Goal: Task Accomplishment & Management: Complete application form

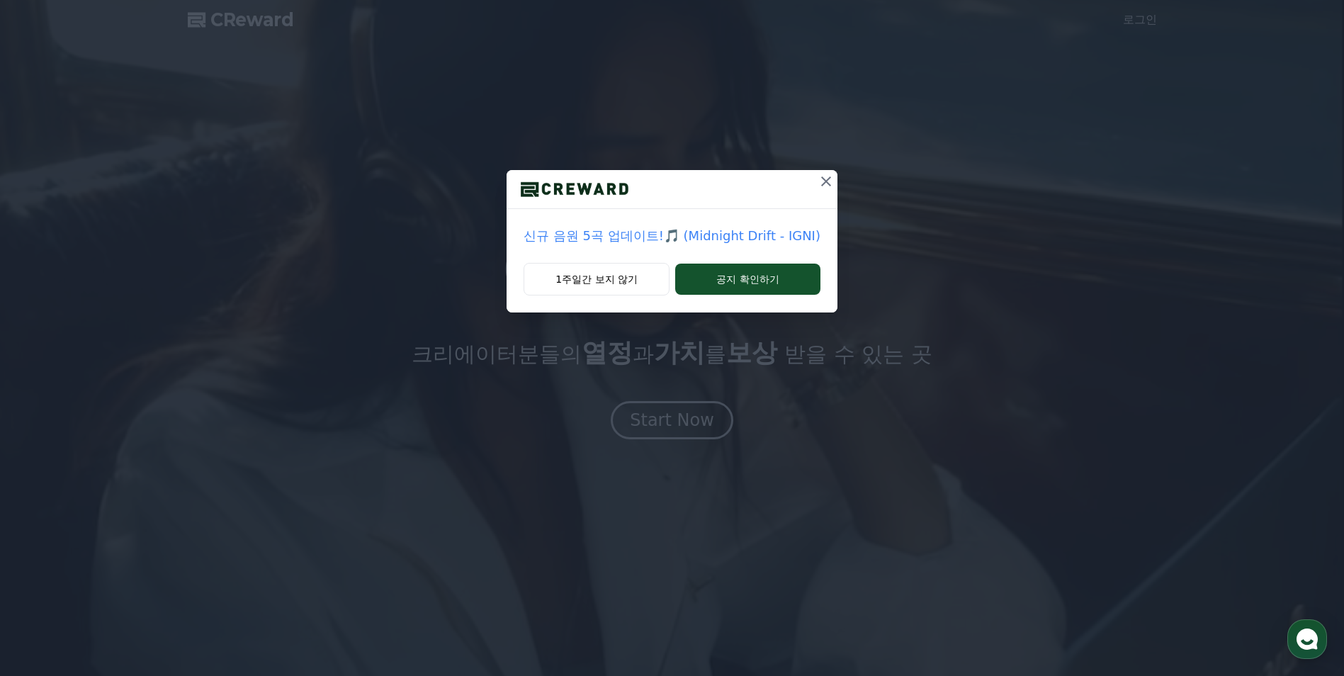
click at [825, 181] on icon at bounding box center [826, 181] width 17 height 17
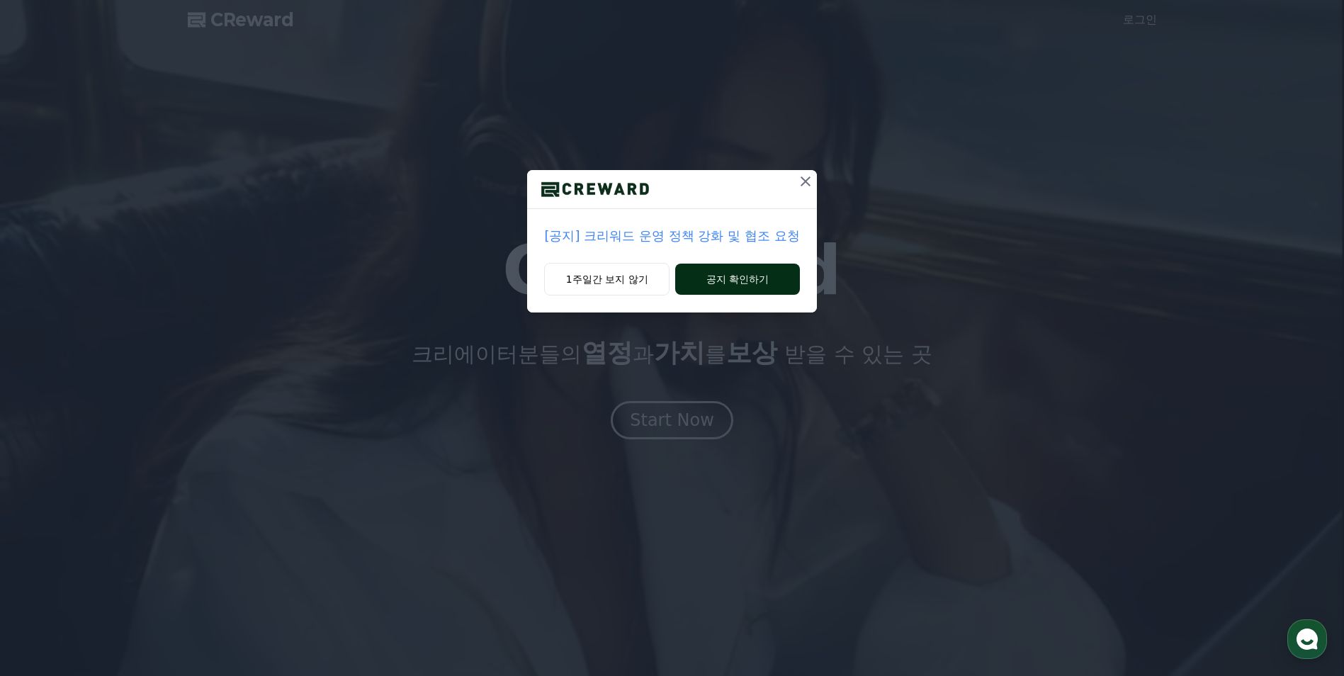
click at [732, 274] on button "공지 확인하기" at bounding box center [737, 279] width 124 height 31
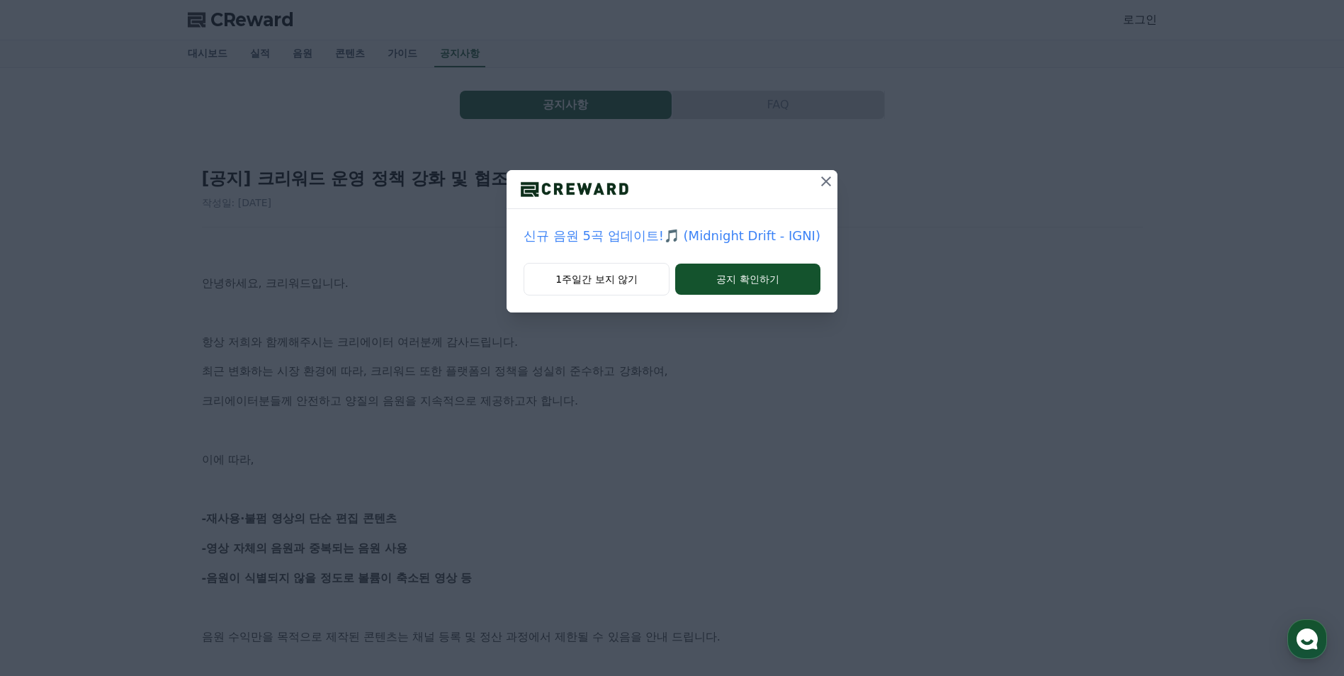
click at [818, 179] on icon at bounding box center [826, 181] width 17 height 17
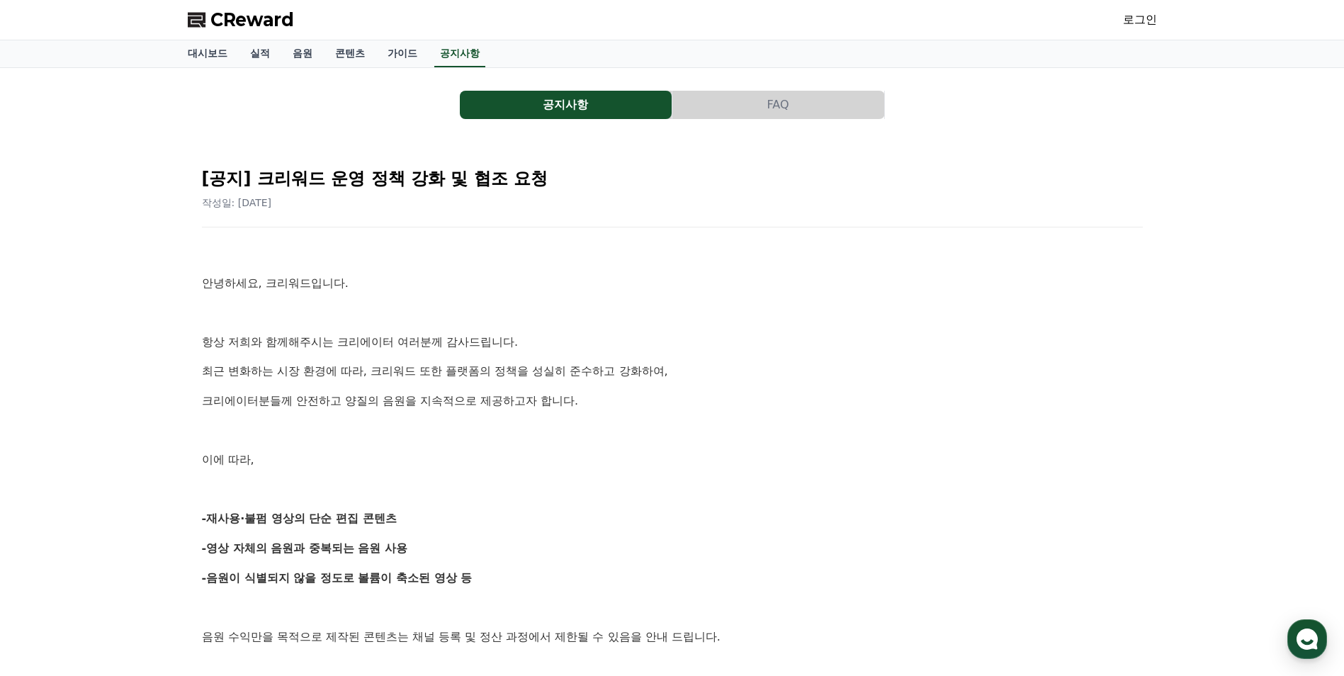
click at [1147, 26] on link "로그인" at bounding box center [1140, 19] width 34 height 17
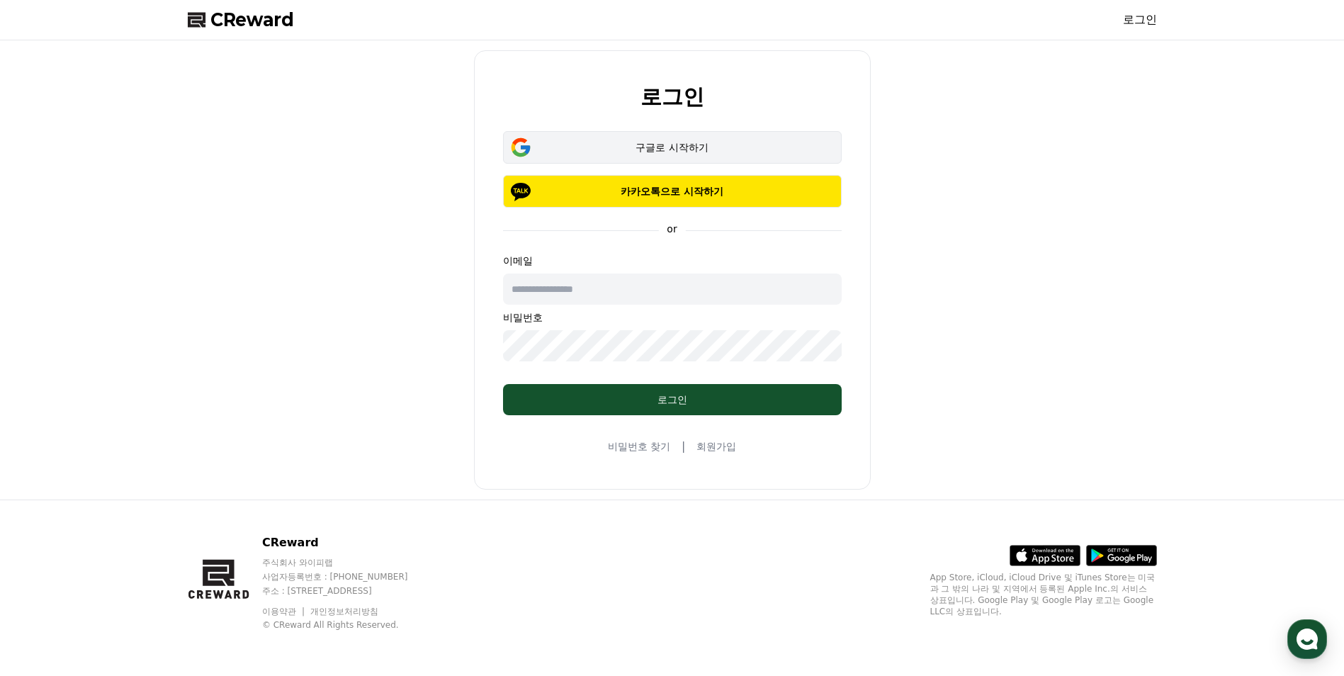
click at [626, 152] on div "구글로 시작하기" at bounding box center [673, 147] width 298 height 14
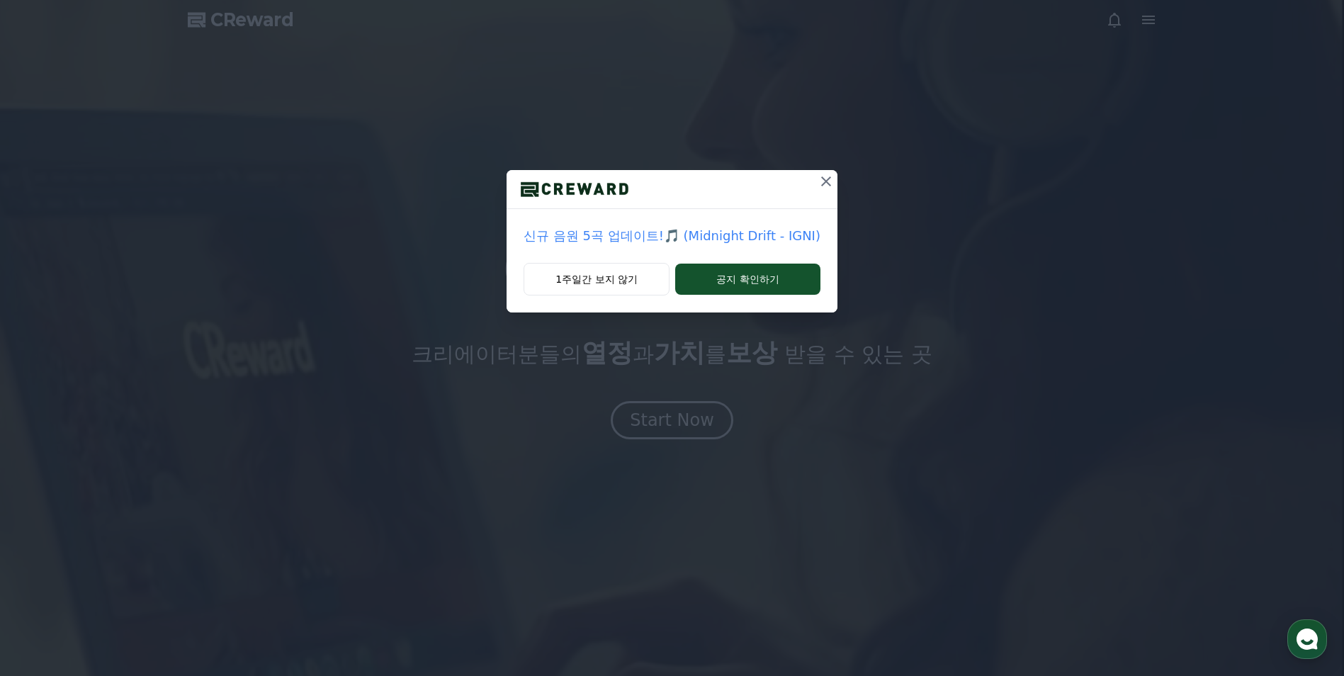
click at [821, 183] on icon at bounding box center [826, 181] width 10 height 10
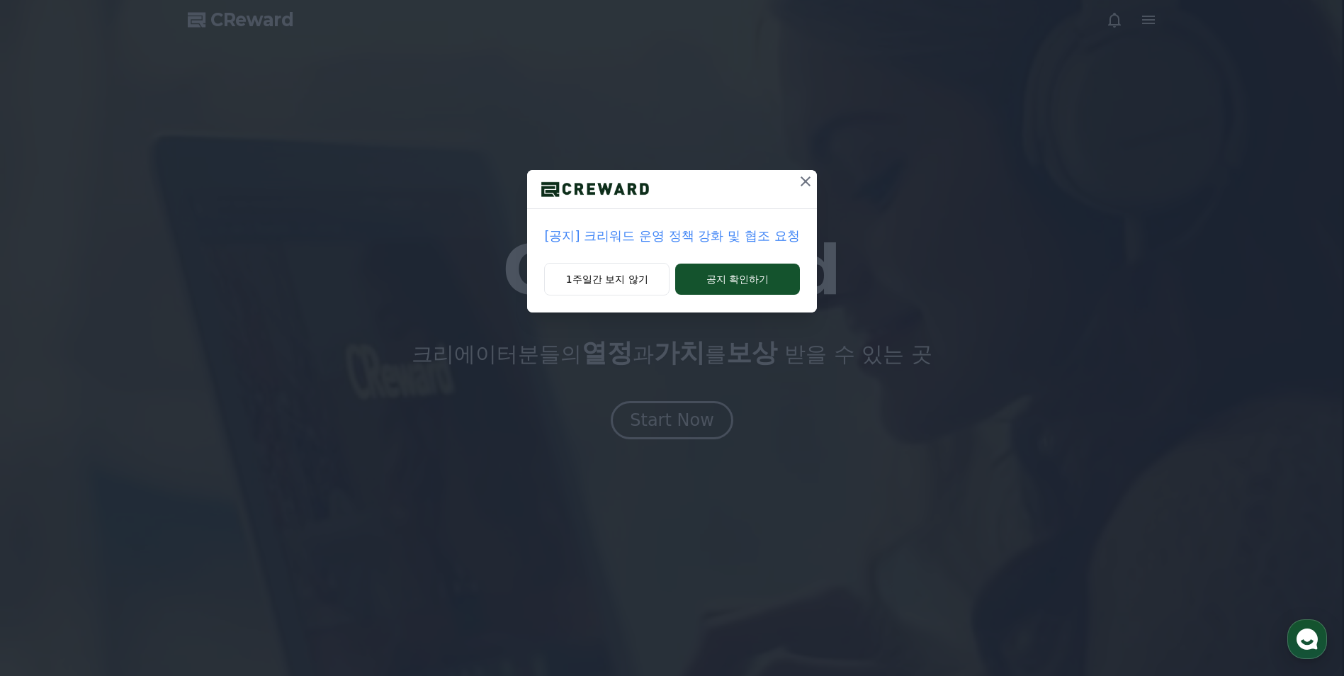
click at [811, 188] on icon at bounding box center [805, 181] width 17 height 17
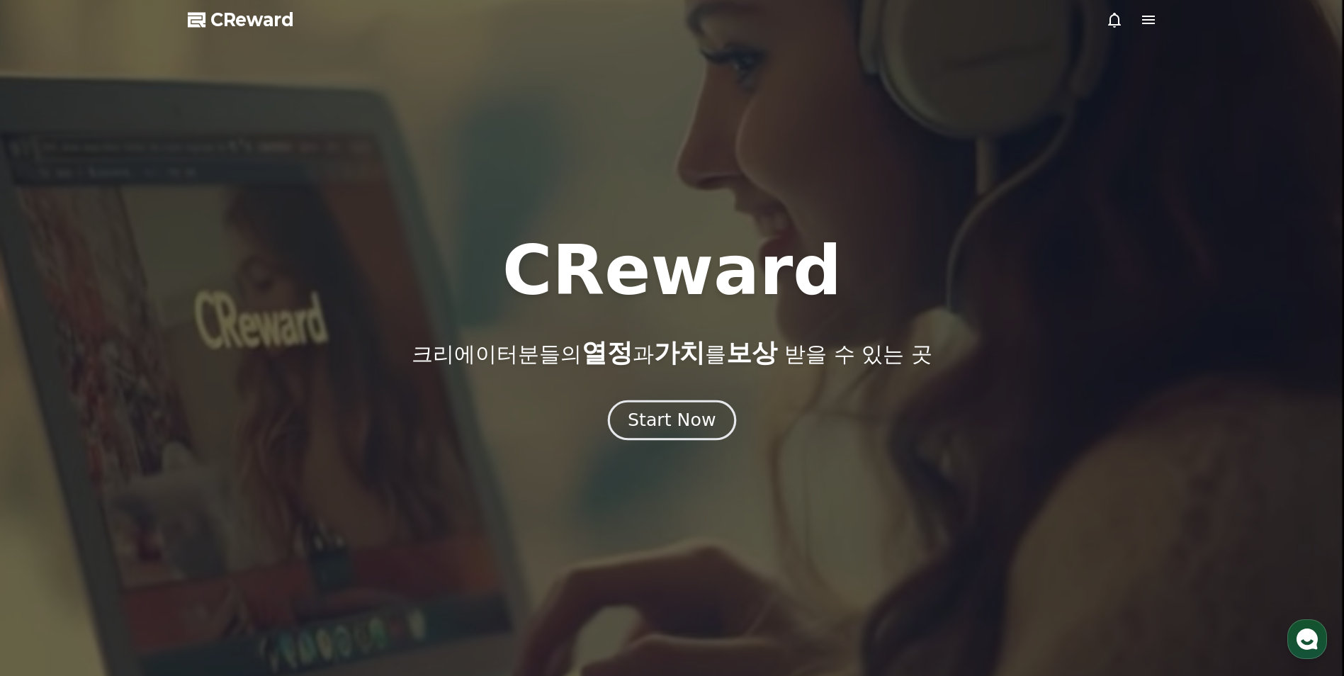
click at [665, 431] on div "Start Now" at bounding box center [672, 420] width 88 height 24
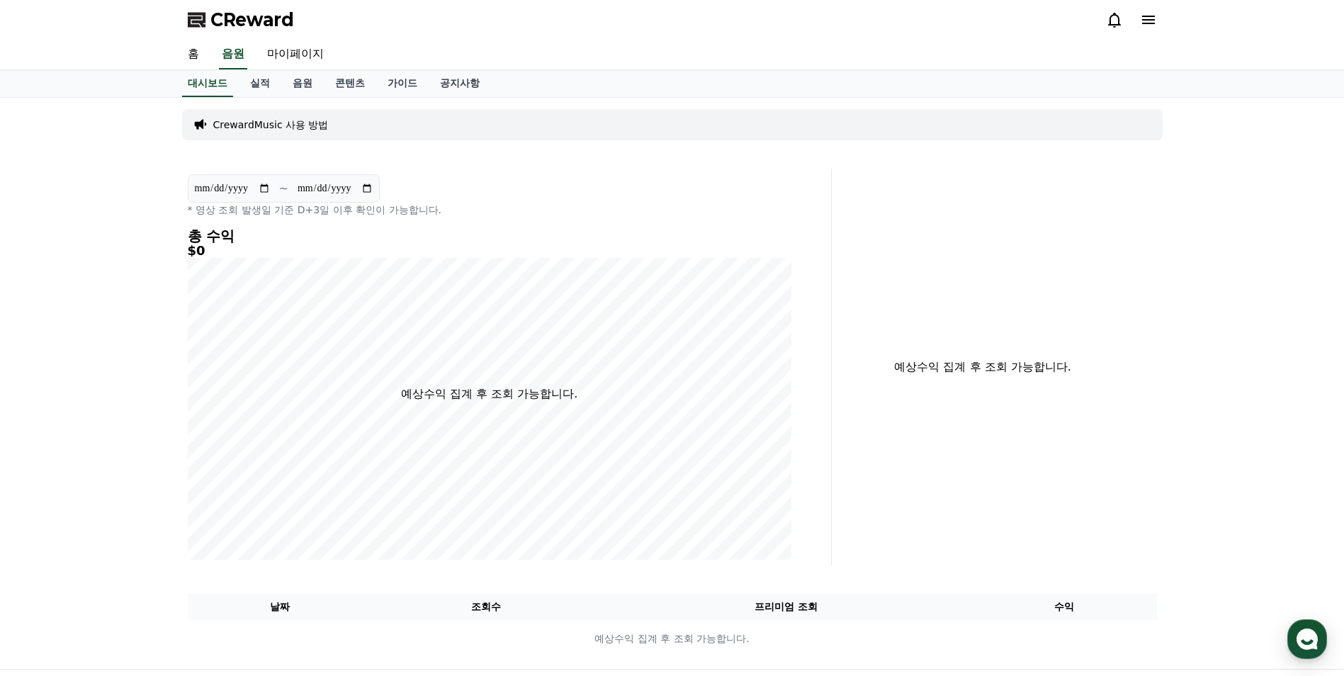
click at [1143, 22] on icon at bounding box center [1148, 19] width 17 height 17
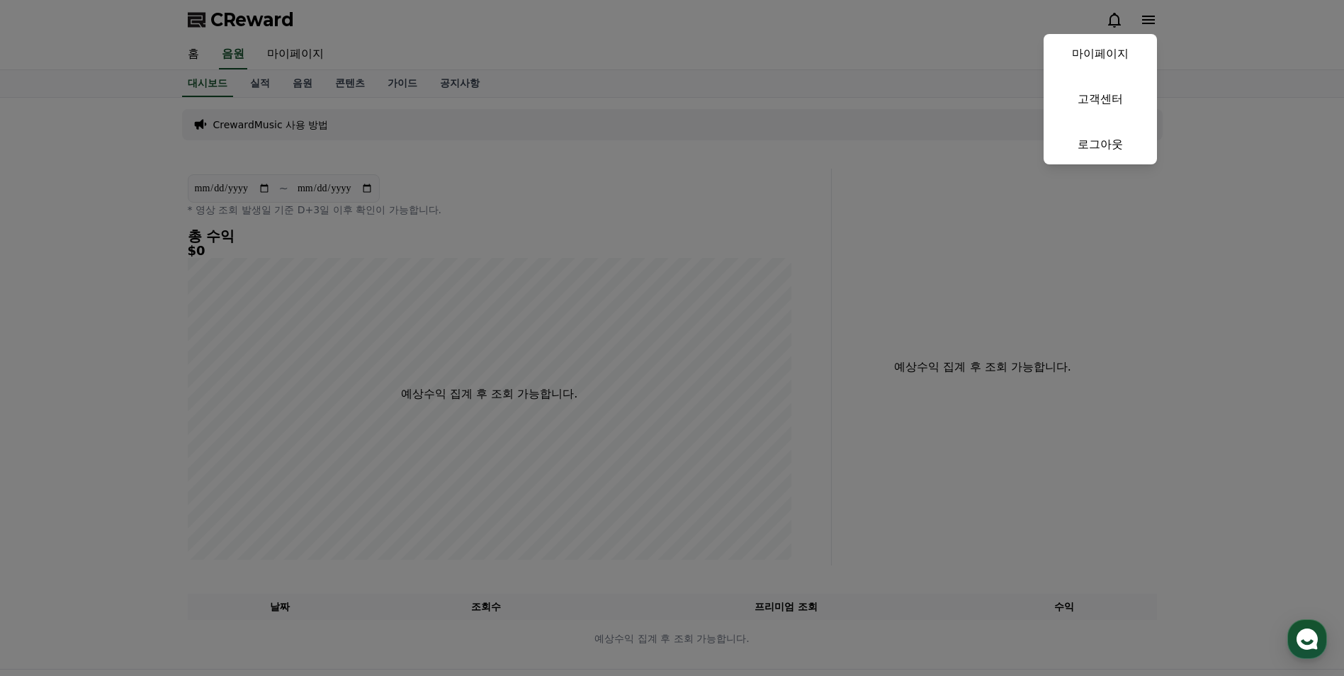
click at [1143, 22] on button "close" at bounding box center [672, 338] width 1344 height 676
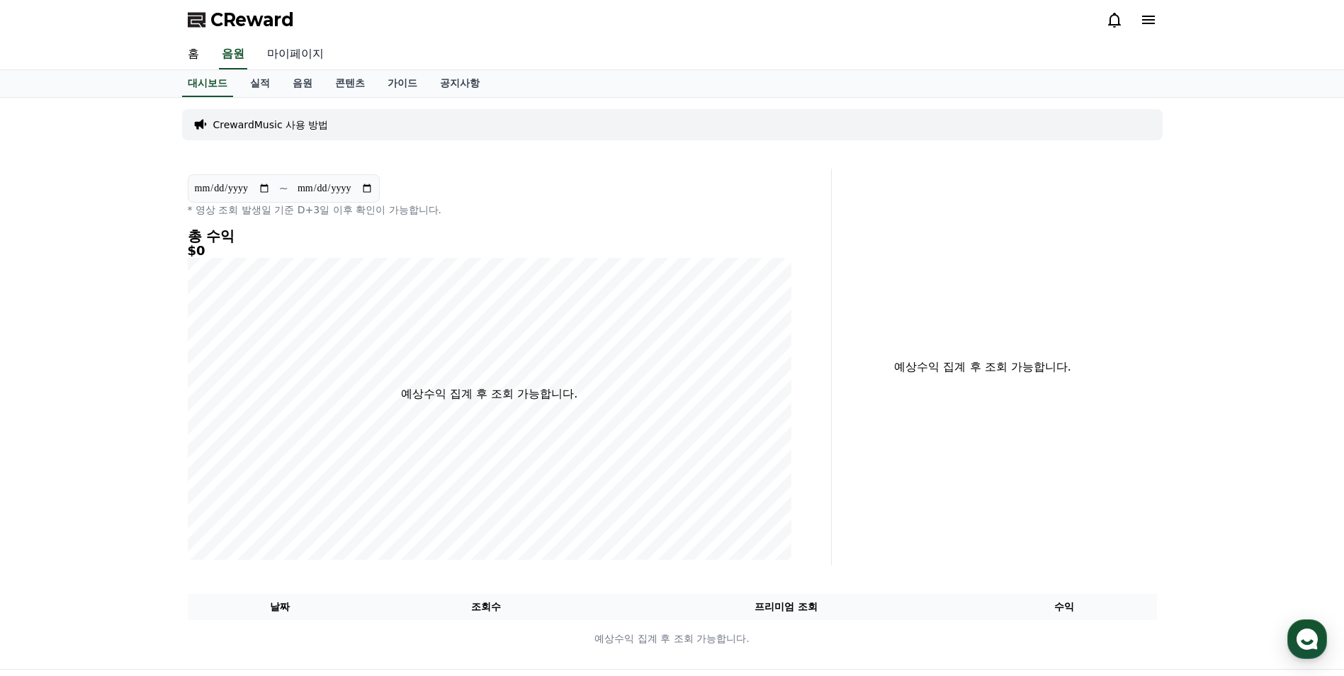
click at [315, 52] on link "마이페이지" at bounding box center [295, 55] width 79 height 30
select select "**********"
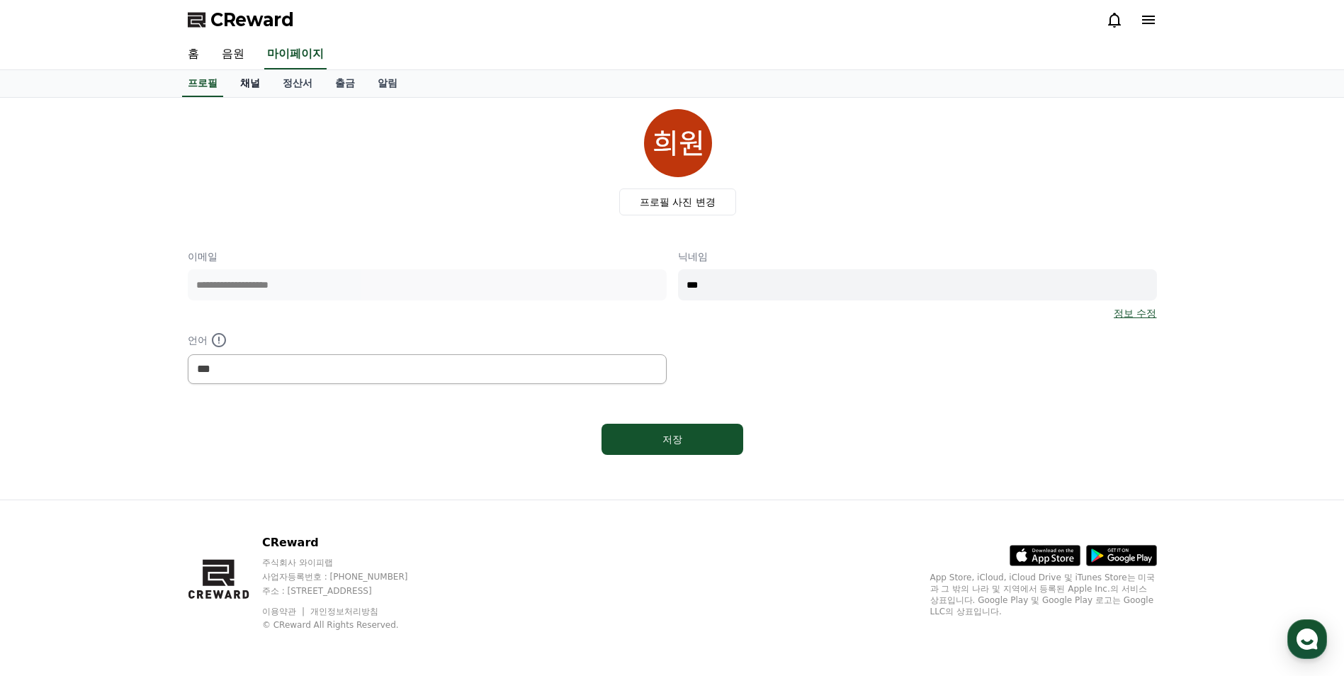
click at [246, 84] on link "채널" at bounding box center [250, 83] width 43 height 27
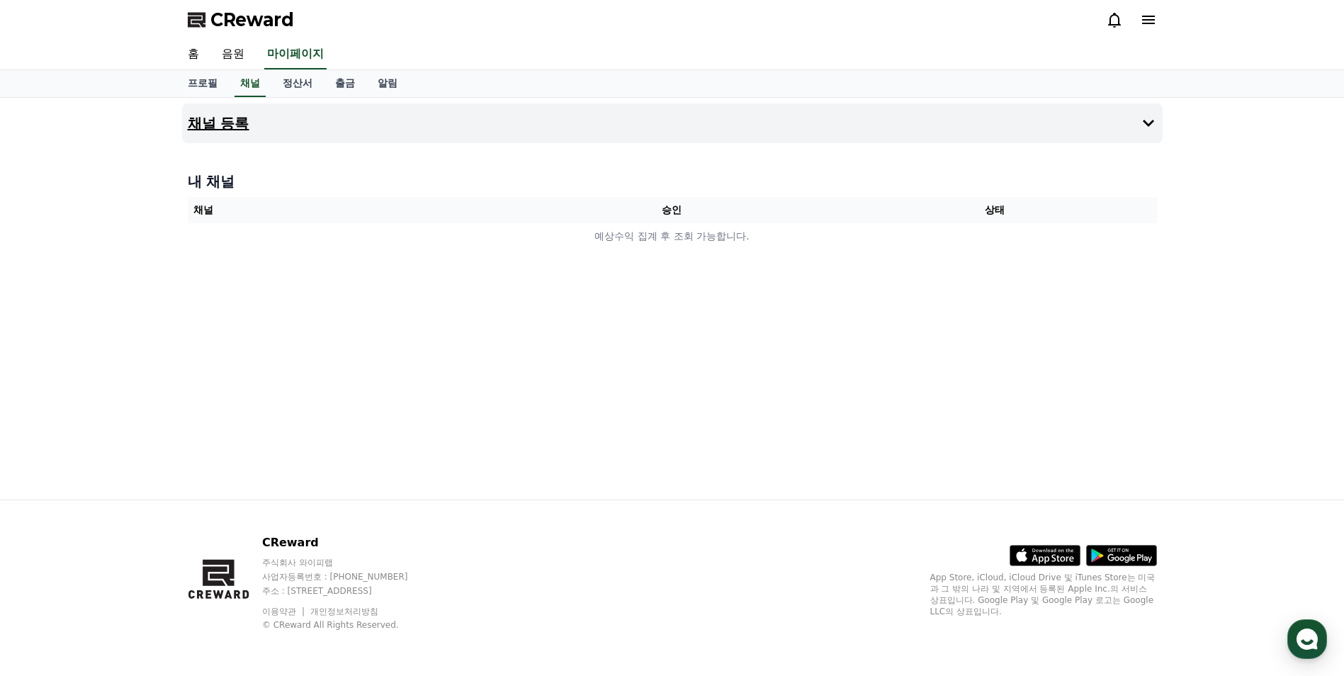
click at [890, 111] on button "채널 등록" at bounding box center [672, 123] width 981 height 40
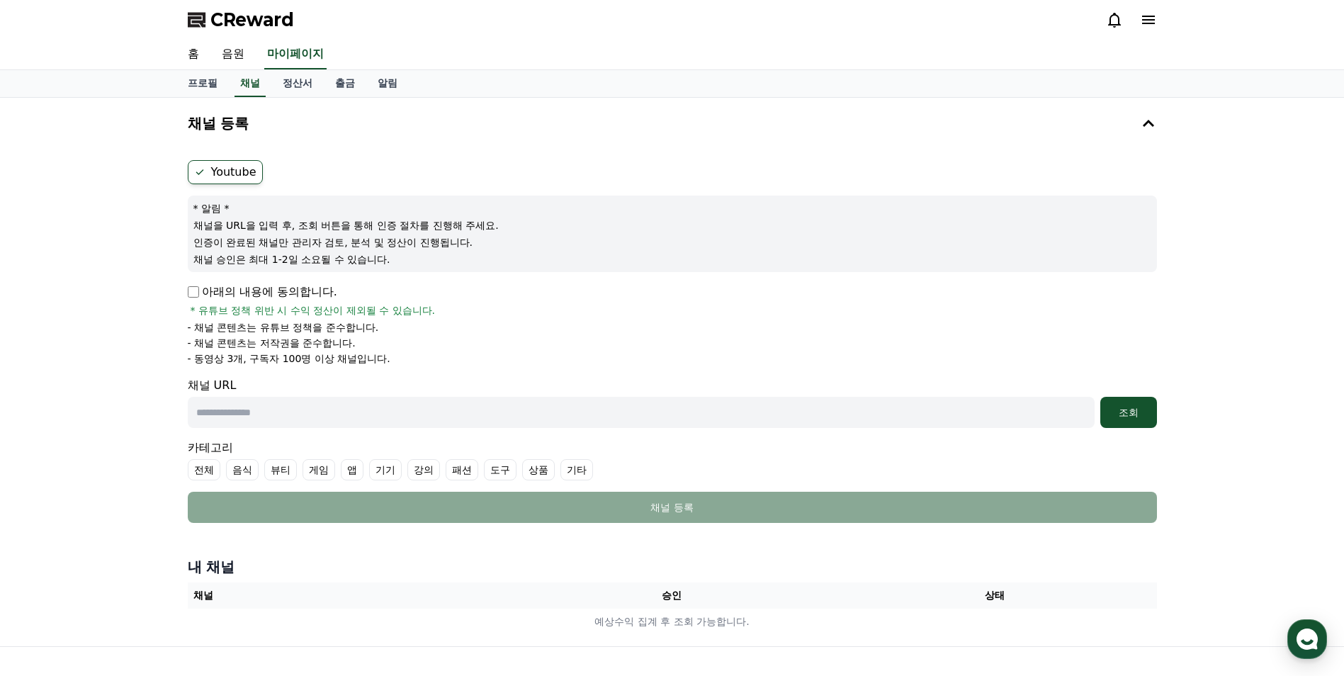
click at [218, 179] on label "Youtube" at bounding box center [225, 172] width 75 height 24
click at [199, 291] on p "아래의 내용에 동의합니다." at bounding box center [263, 291] width 150 height 17
drag, startPoint x: 274, startPoint y: 361, endPoint x: 400, endPoint y: 361, distance: 126.8
click at [400, 361] on li "- 동영상 3개, 구독자 100명 이상 채널입니다." at bounding box center [672, 358] width 969 height 14
drag, startPoint x: 400, startPoint y: 361, endPoint x: 521, endPoint y: 361, distance: 120.5
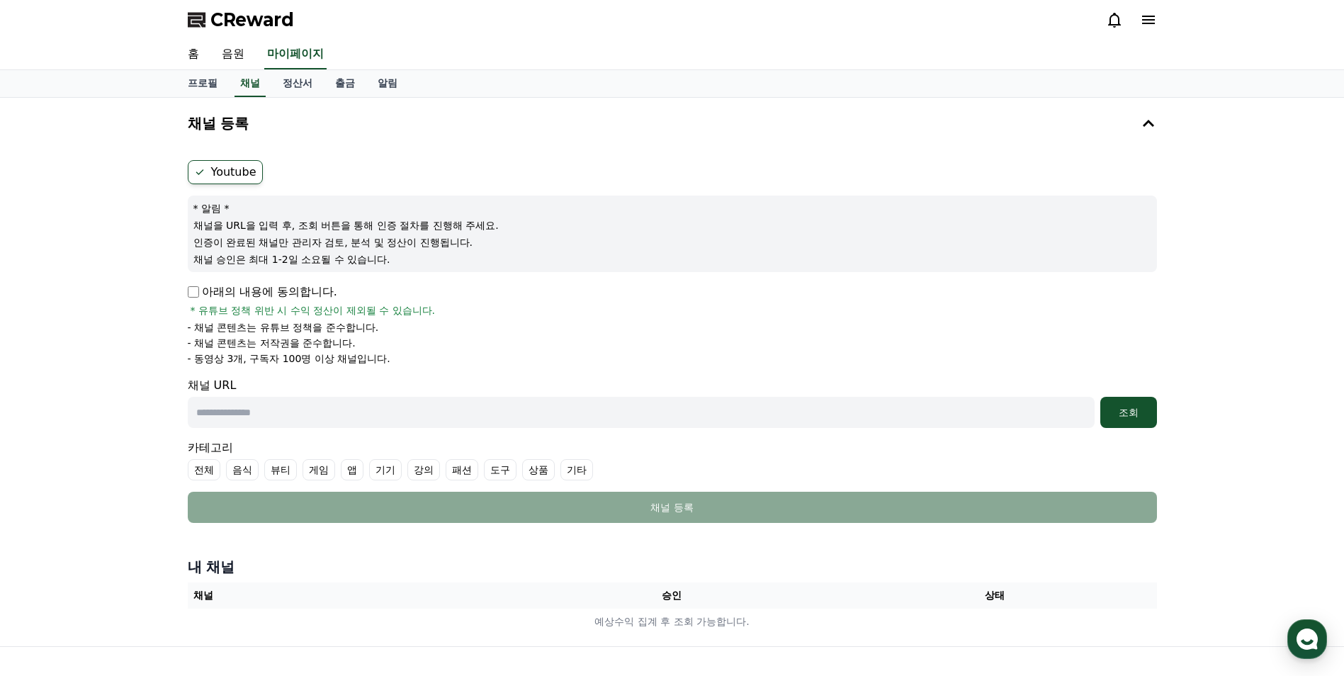
click at [518, 361] on li "- 동영상 3개, 구독자 100명 이상 채널입니다." at bounding box center [672, 358] width 969 height 14
drag, startPoint x: 216, startPoint y: 361, endPoint x: 376, endPoint y: 367, distance: 160.3
click at [376, 367] on form "Youtube * 알림 * 채널을 URL을 입력 후, 조회 버튼을 통해 인증 절차를 진행해 주세요. 인증이 완료된 채널만 관리자 검토, 분석 …" at bounding box center [672, 341] width 969 height 363
drag, startPoint x: 376, startPoint y: 367, endPoint x: 537, endPoint y: 359, distance: 161.1
click at [537, 359] on li "- 동영상 3개, 구독자 100명 이상 채널입니다." at bounding box center [672, 358] width 969 height 14
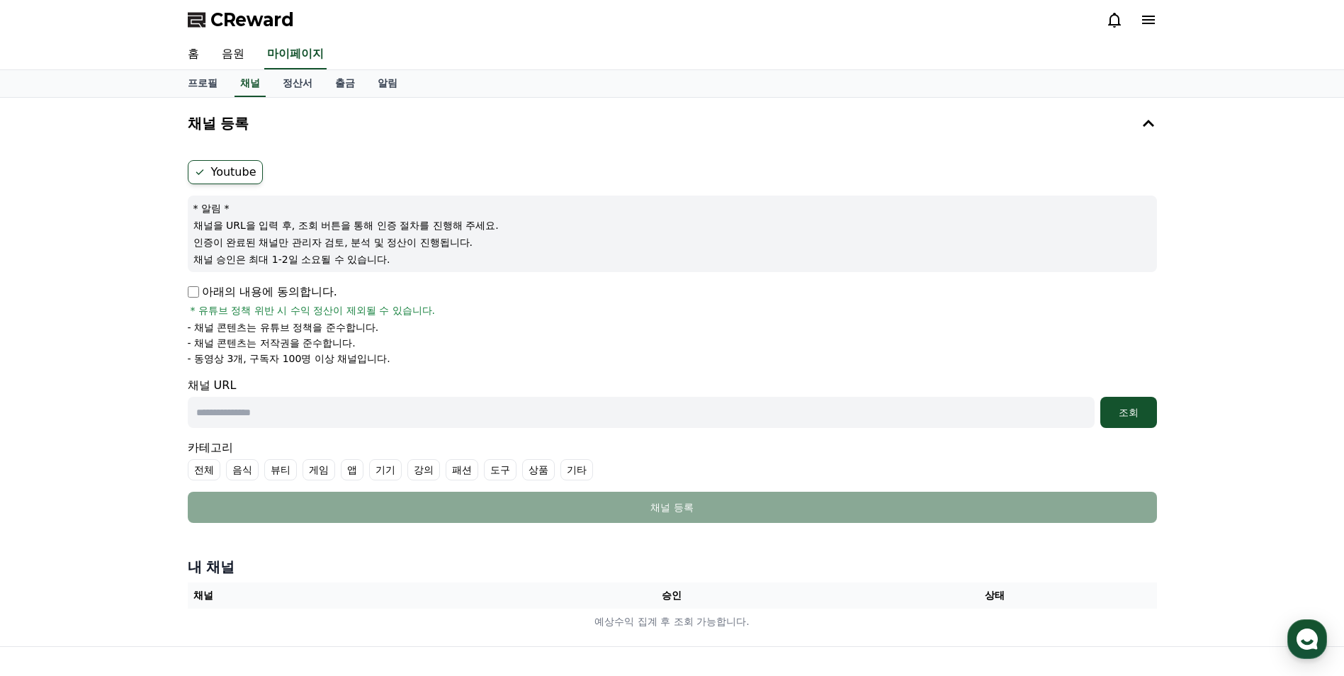
scroll to position [71, 0]
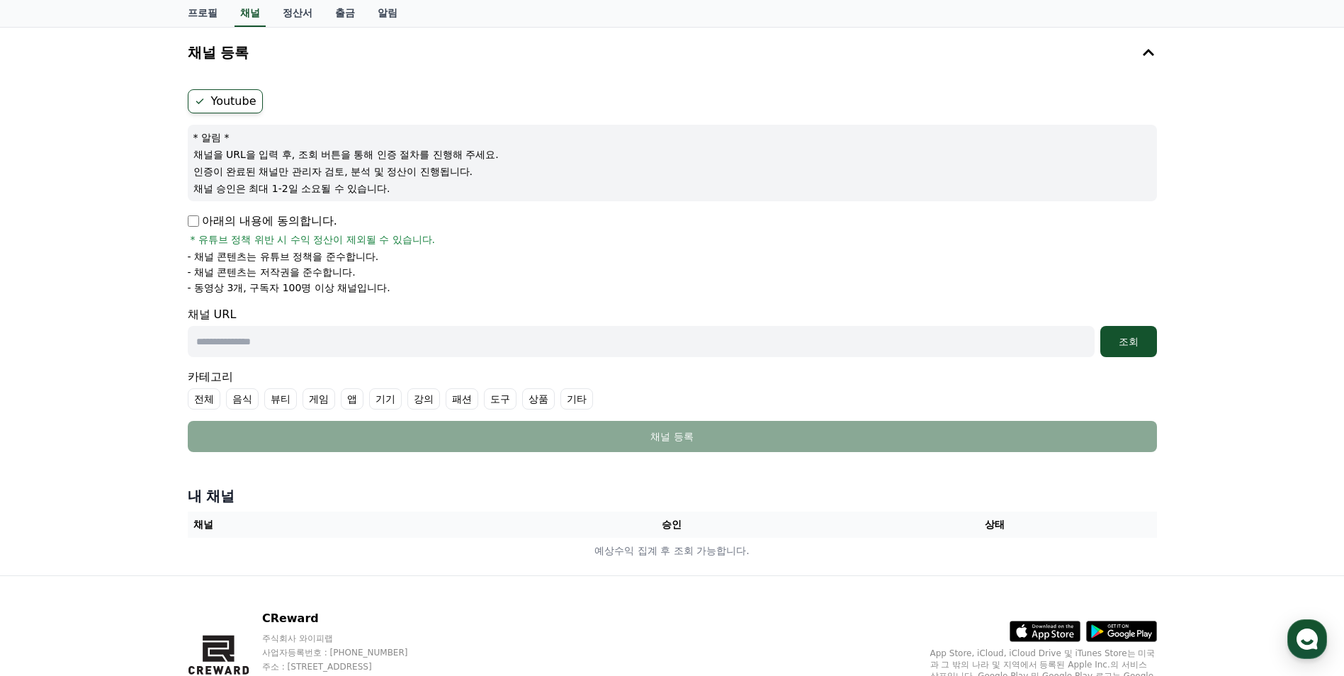
drag, startPoint x: 250, startPoint y: 285, endPoint x: 412, endPoint y: 288, distance: 162.3
click at [412, 288] on li "- 동영상 3개, 구독자 100명 이상 채널입니다." at bounding box center [672, 288] width 969 height 14
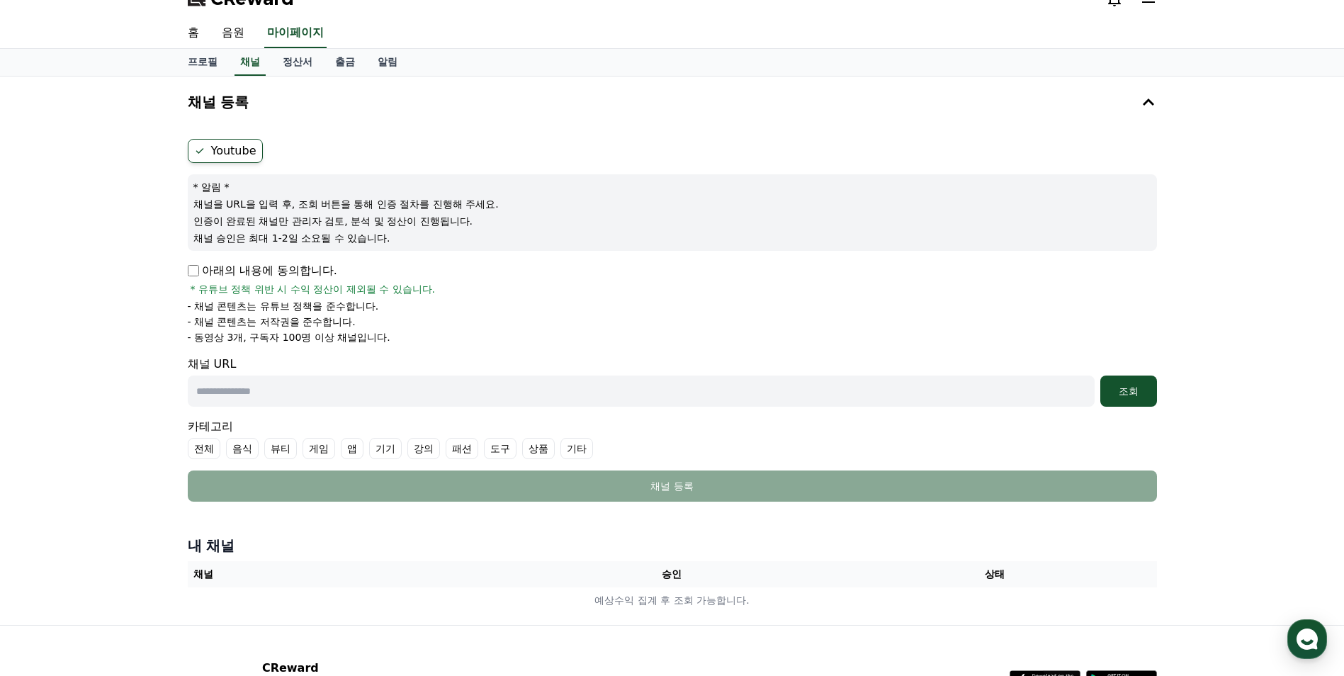
scroll to position [0, 0]
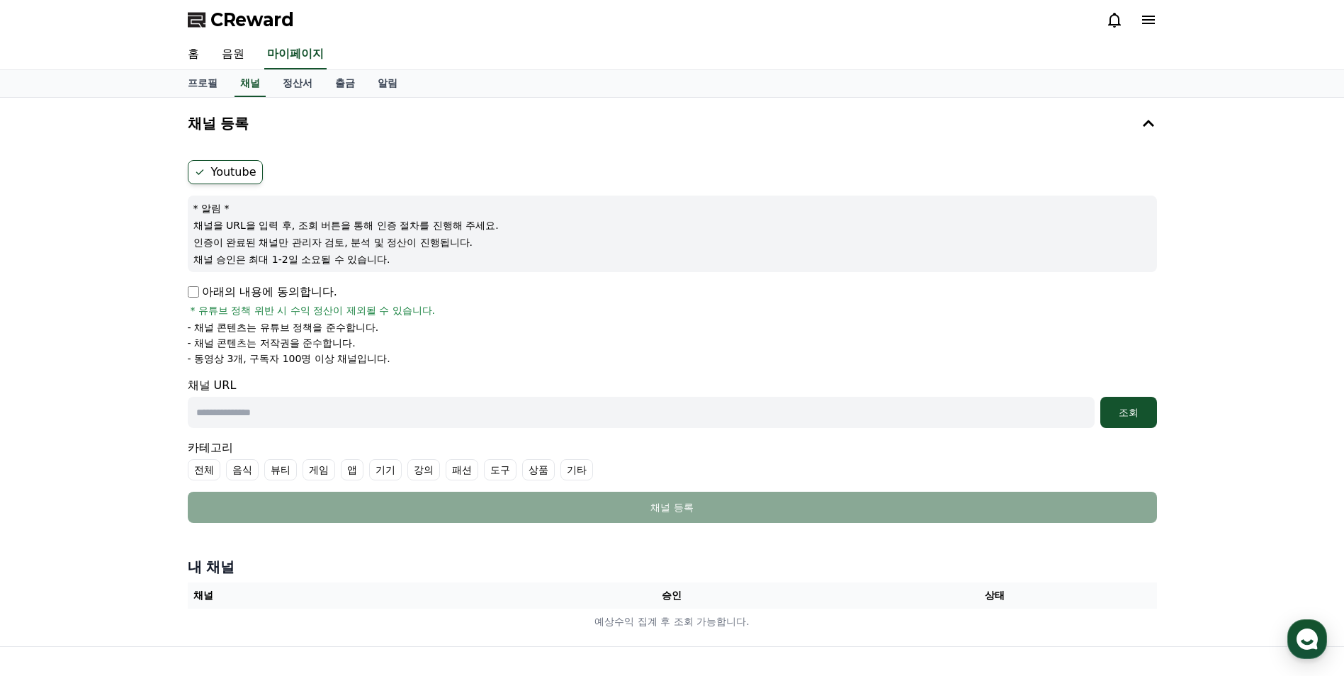
click at [500, 288] on div "아래의 내용에 동의합니다. * 유튜브 정책 위반 시 수익 정산이 제외될 수 있습니다." at bounding box center [672, 300] width 969 height 34
click at [194, 54] on link "홈" at bounding box center [193, 55] width 34 height 30
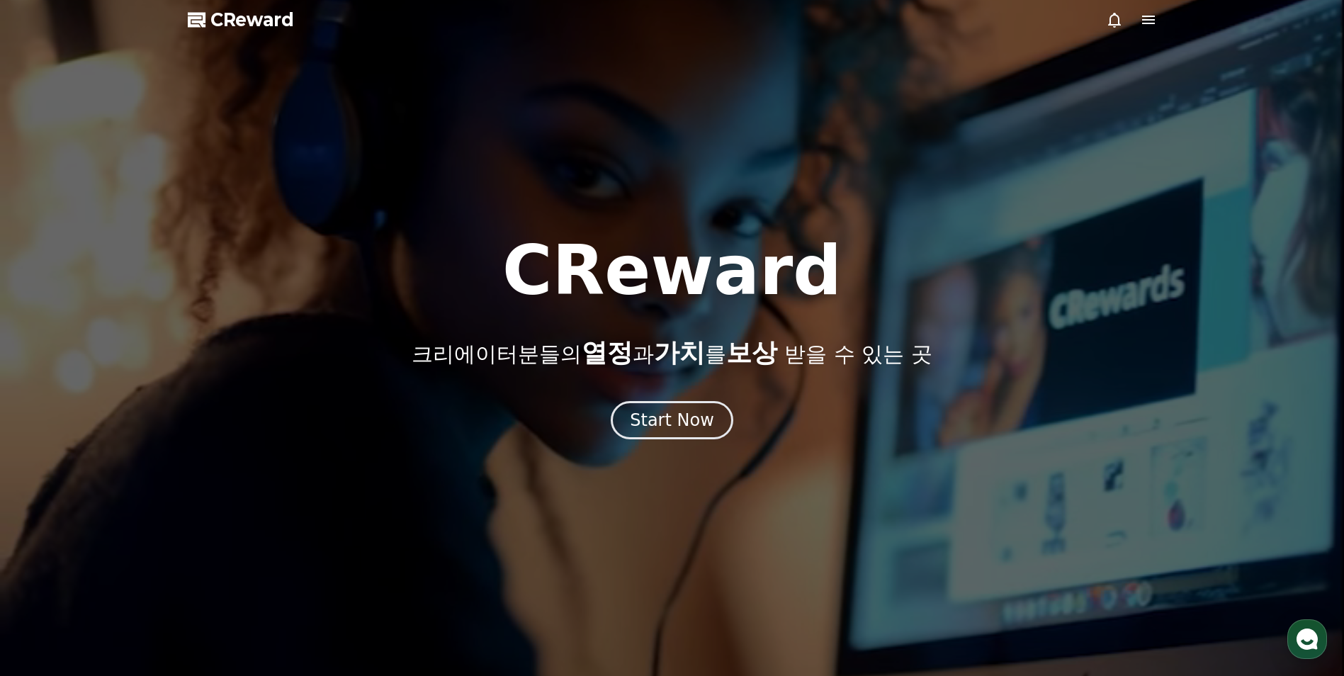
click at [1144, 14] on icon at bounding box center [1148, 19] width 17 height 17
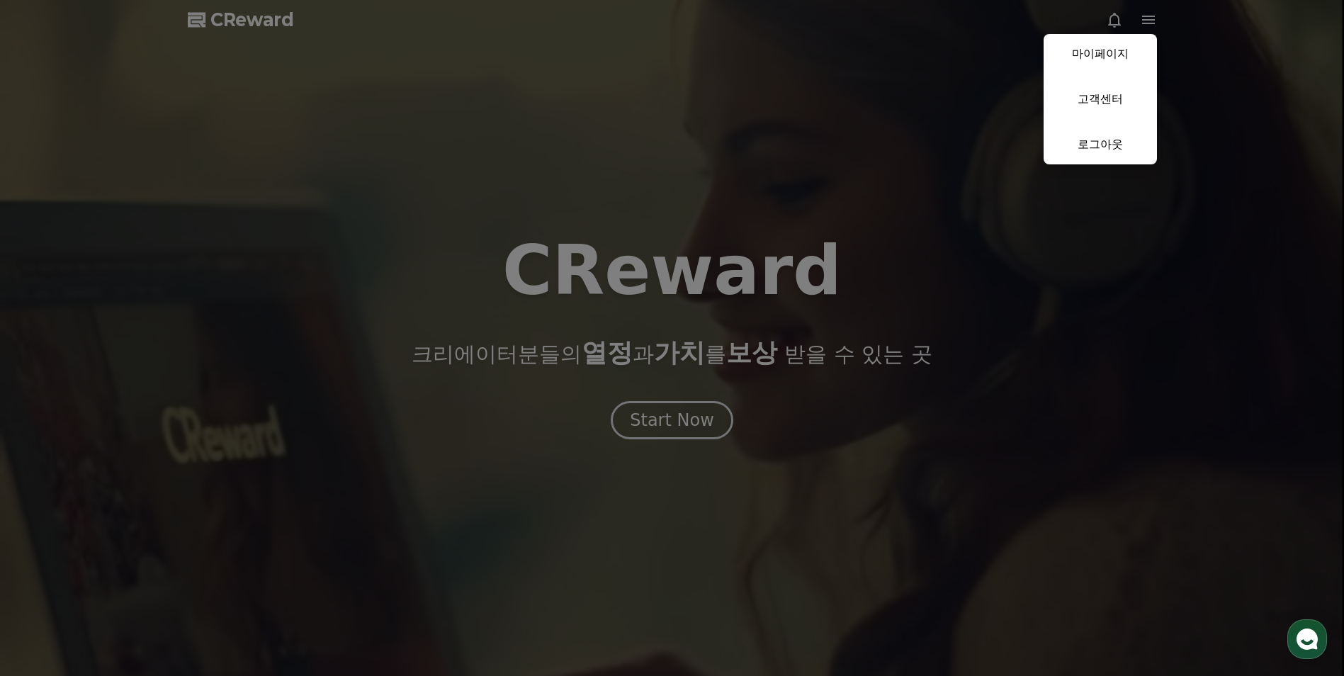
click at [1147, 26] on button "close" at bounding box center [672, 338] width 1344 height 676
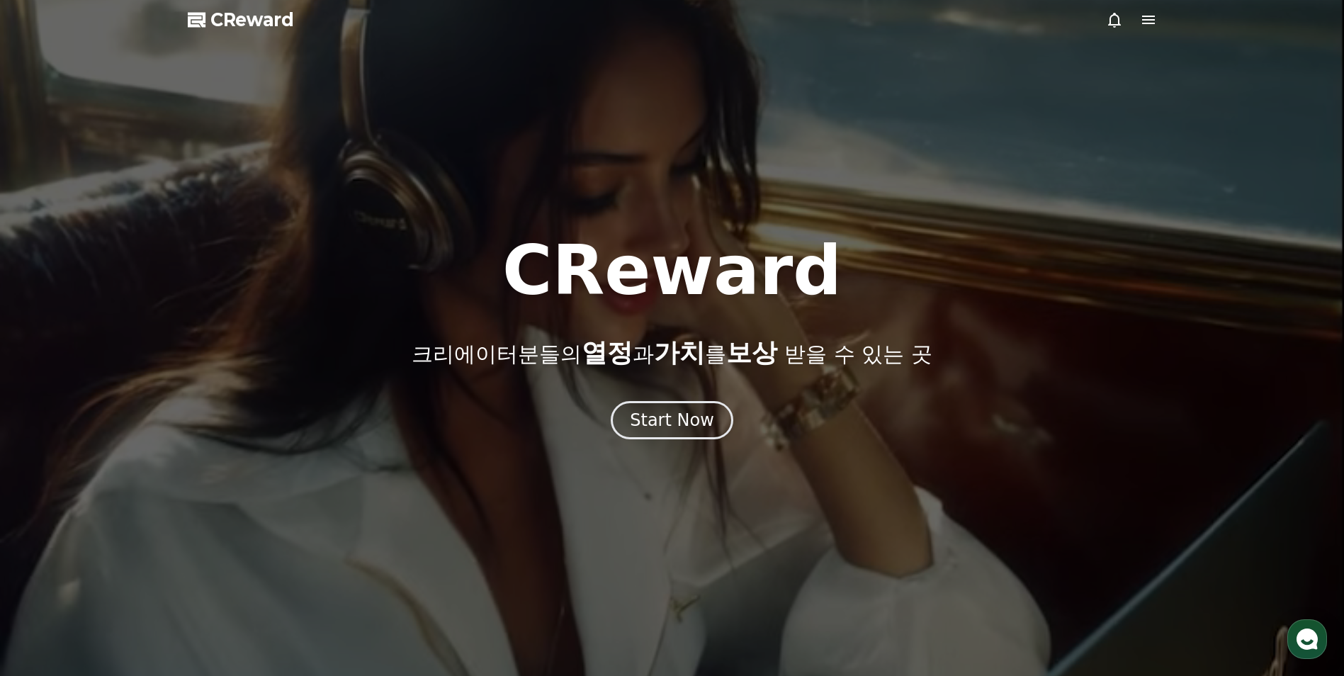
click at [1147, 21] on icon at bounding box center [1148, 20] width 13 height 9
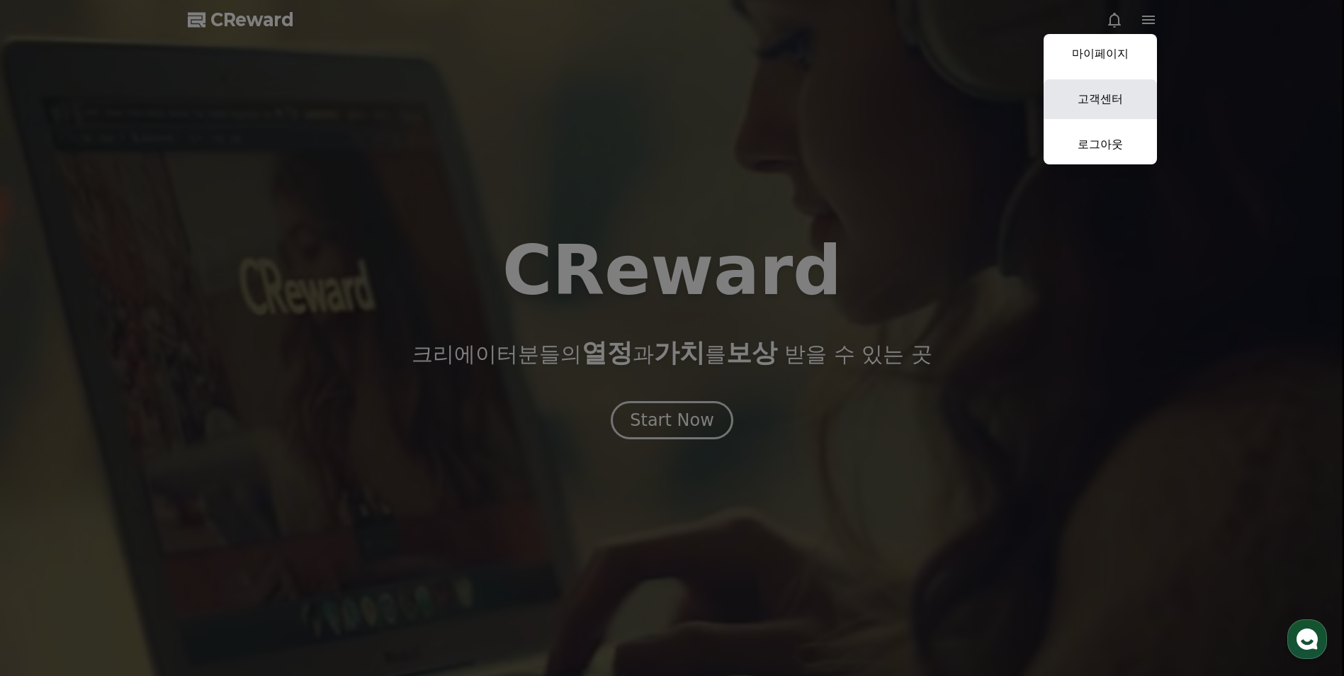
click at [1134, 89] on link "고객센터" at bounding box center [1100, 99] width 113 height 40
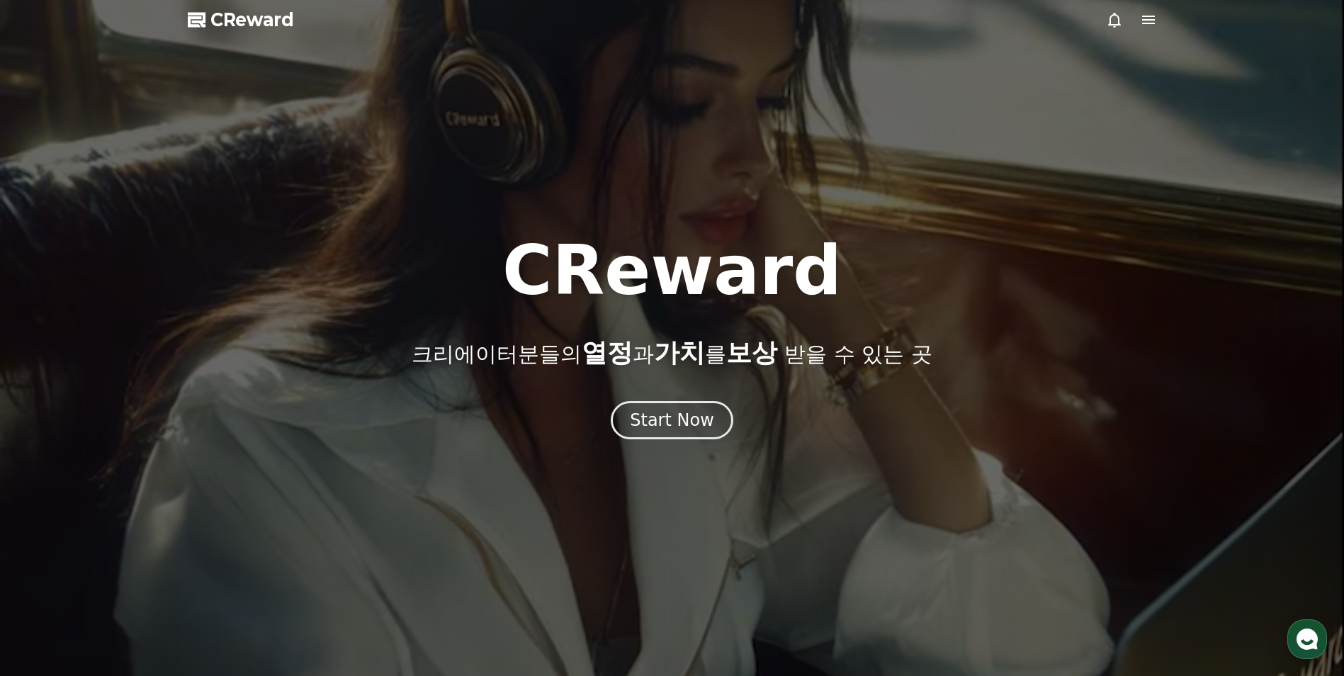
click at [285, 28] on span "CReward" at bounding box center [252, 20] width 84 height 23
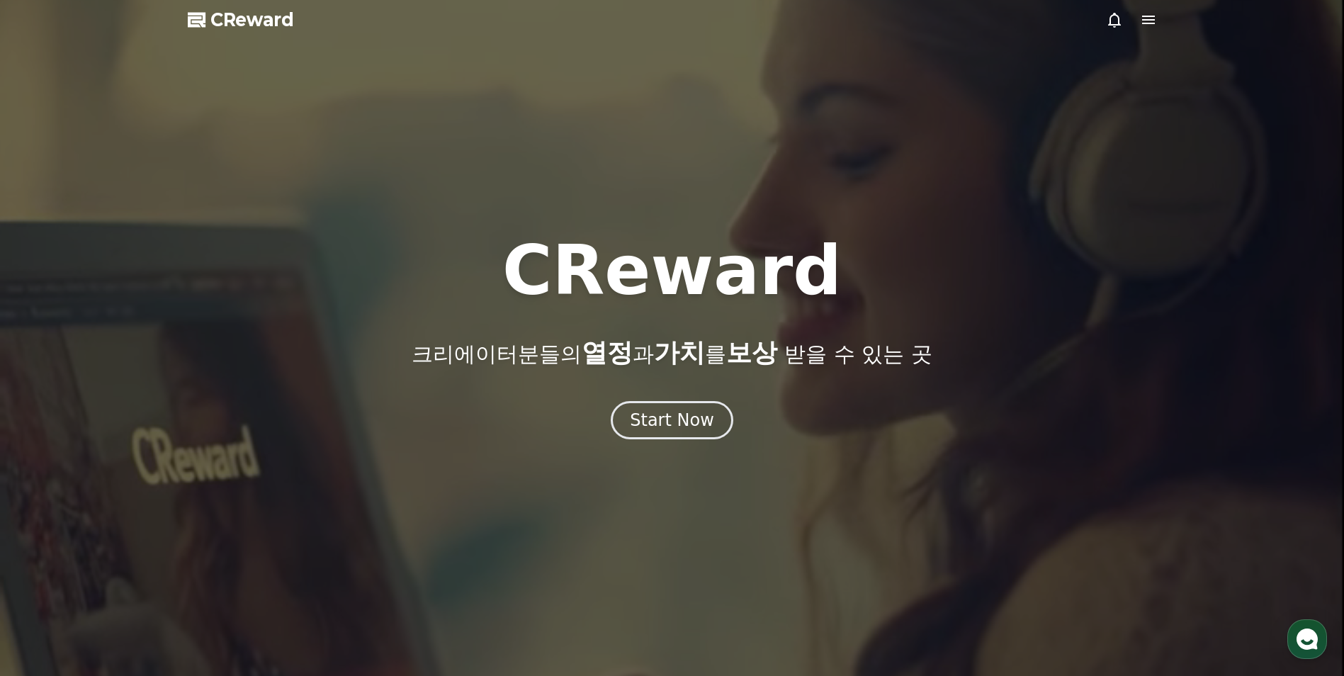
click at [1148, 18] on icon at bounding box center [1148, 19] width 17 height 17
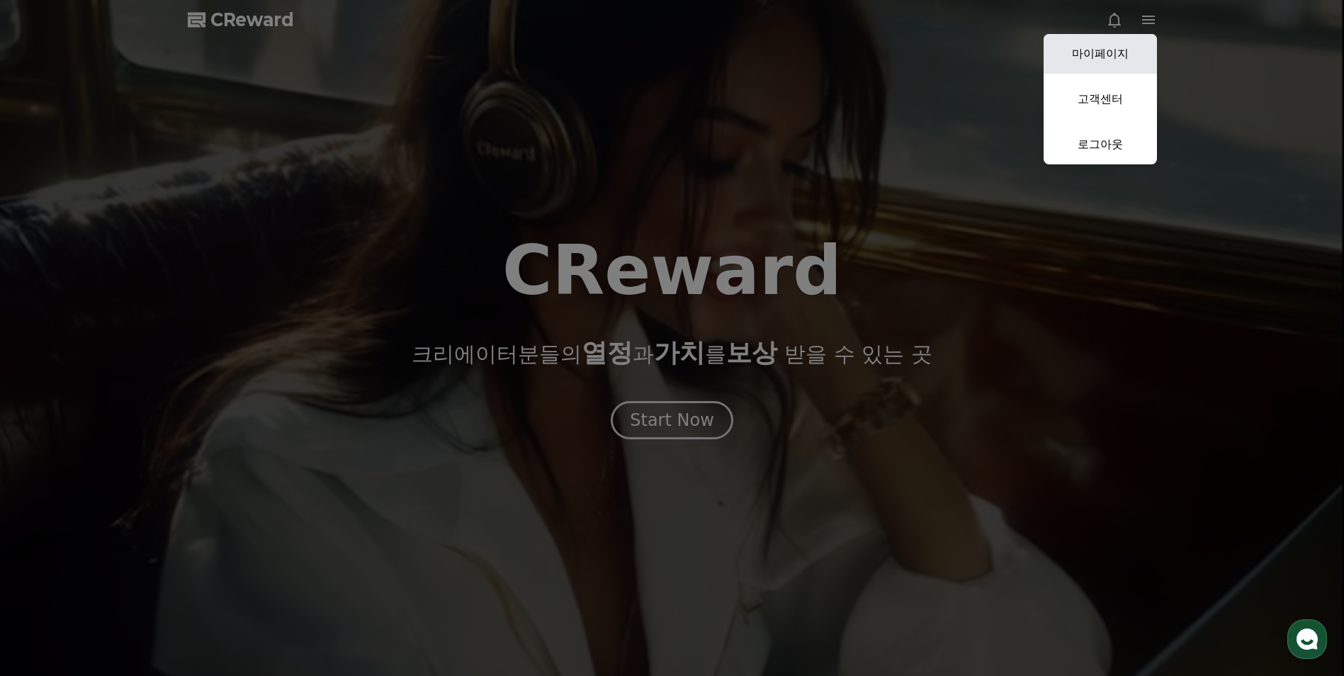
click at [1119, 60] on link "마이페이지" at bounding box center [1100, 54] width 113 height 40
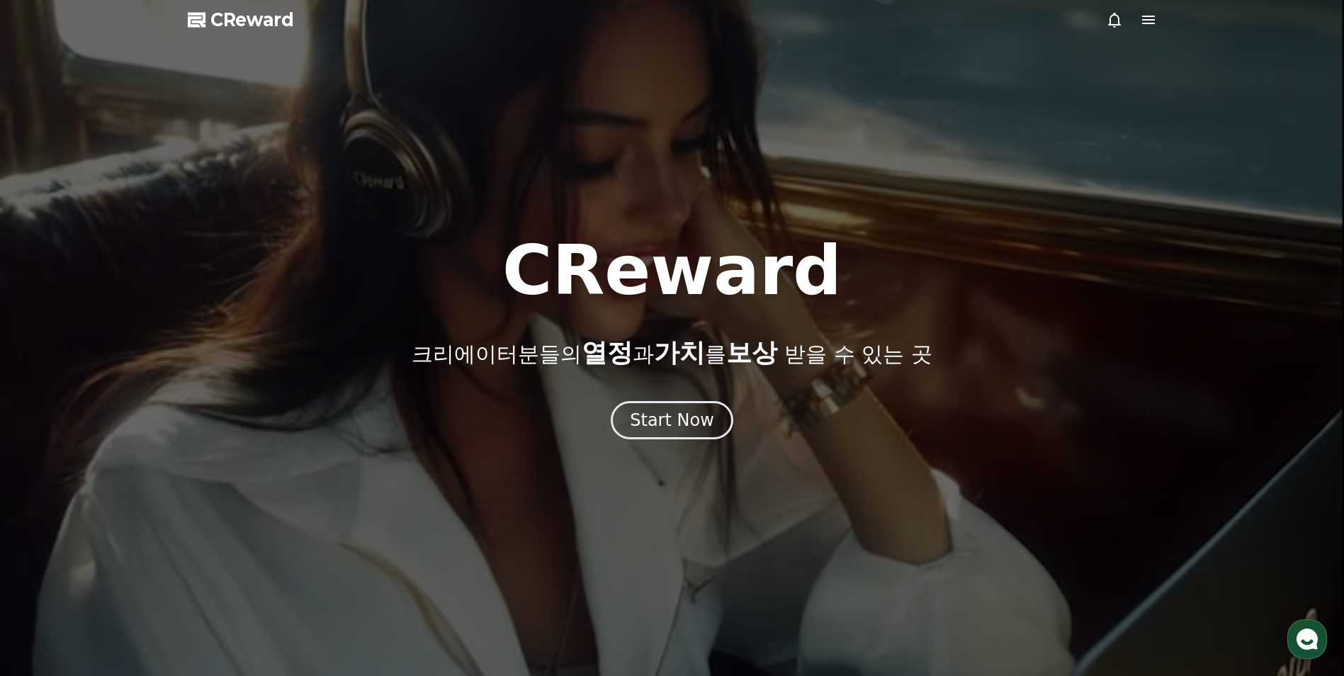
select select "**********"
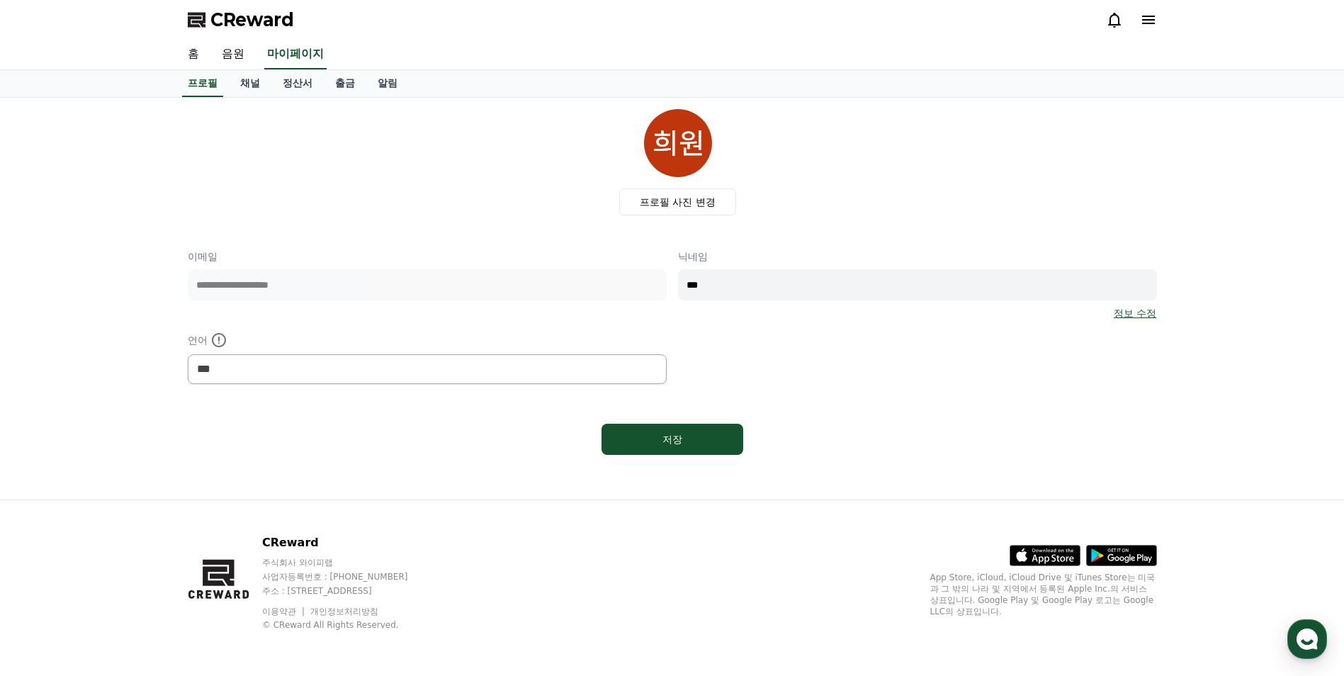
click at [193, 55] on link "홈" at bounding box center [193, 55] width 34 height 30
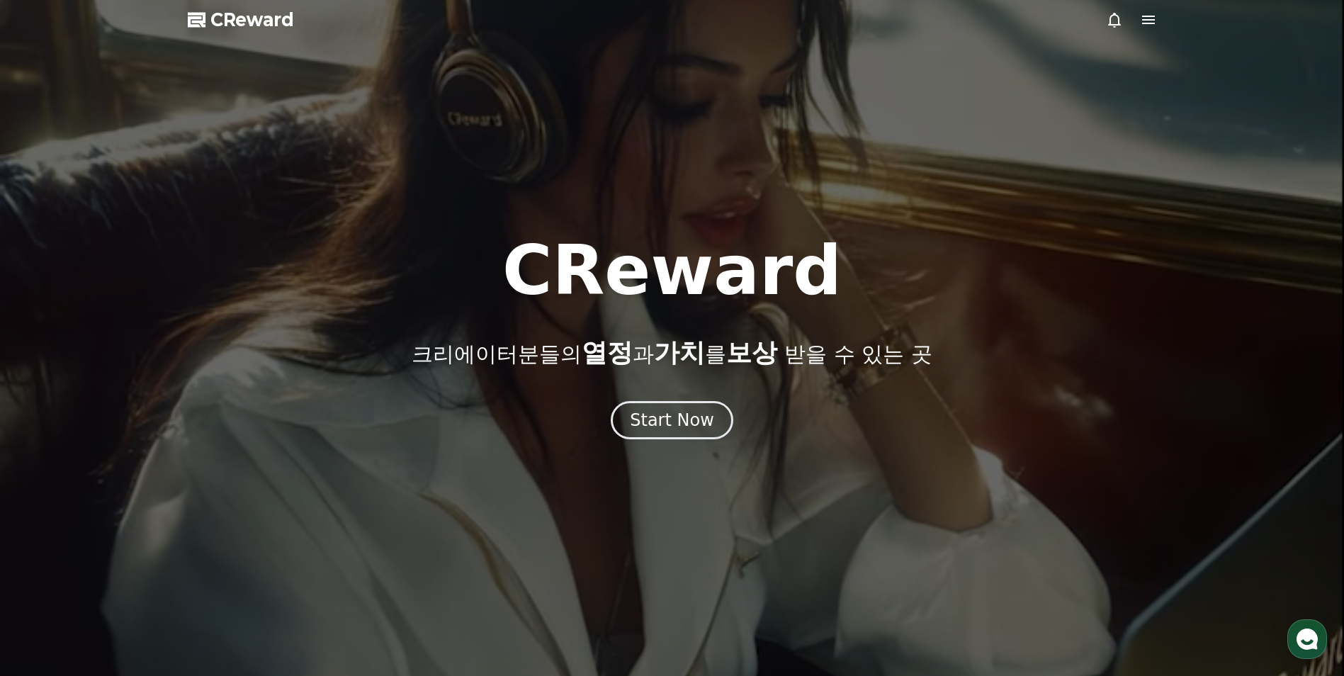
drag, startPoint x: 1132, startPoint y: 25, endPoint x: 1142, endPoint y: 27, distance: 9.5
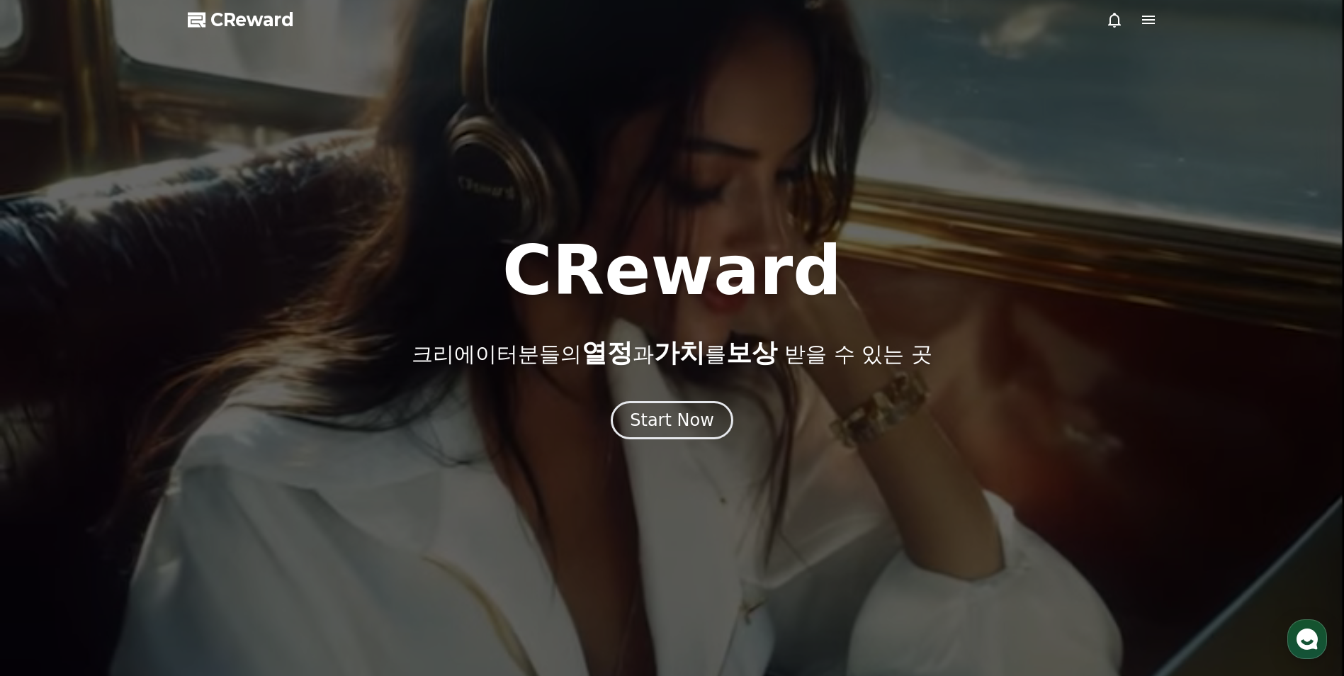
click at [1137, 26] on div at bounding box center [1131, 19] width 51 height 17
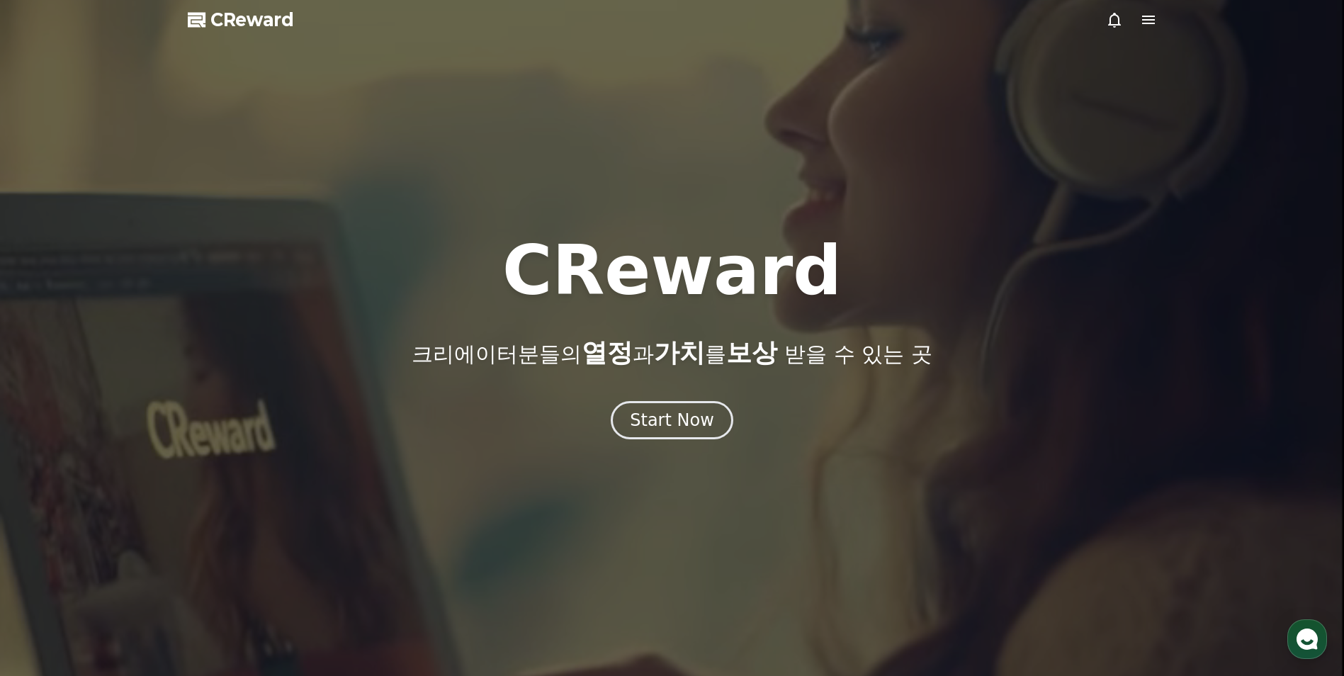
click at [1144, 27] on icon at bounding box center [1148, 19] width 17 height 17
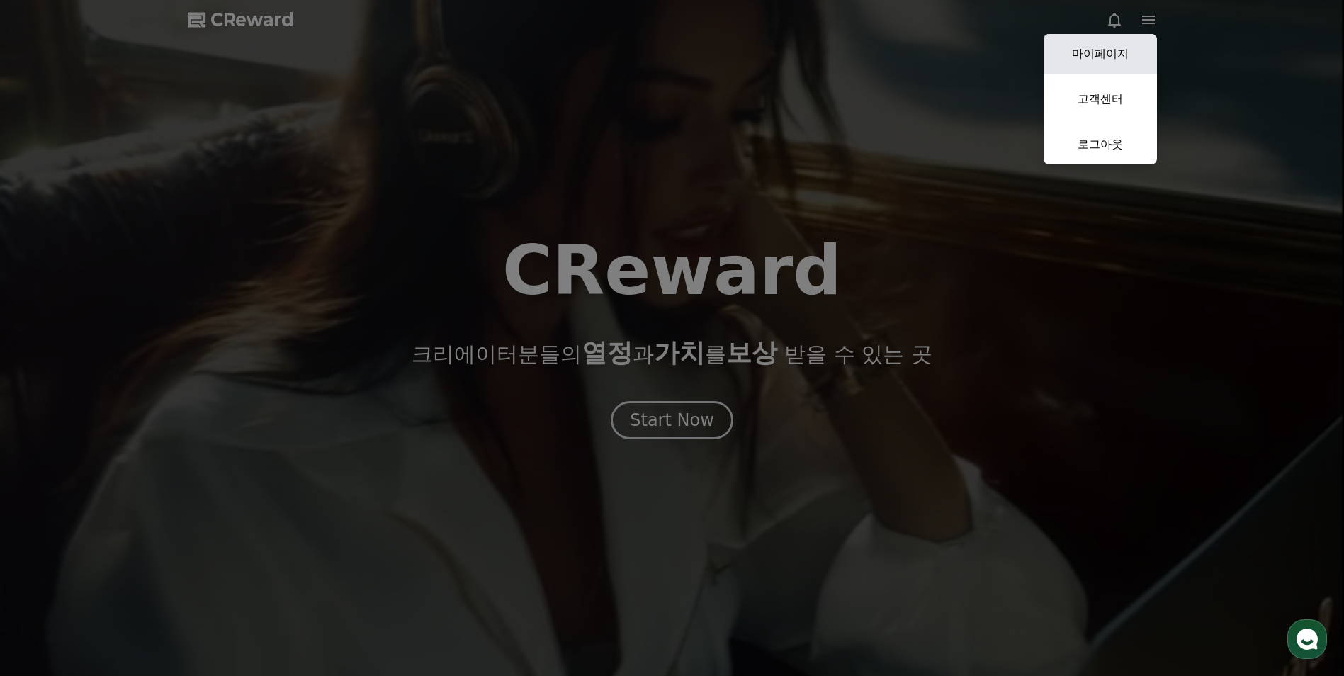
click at [1113, 50] on link "마이페이지" at bounding box center [1100, 54] width 113 height 40
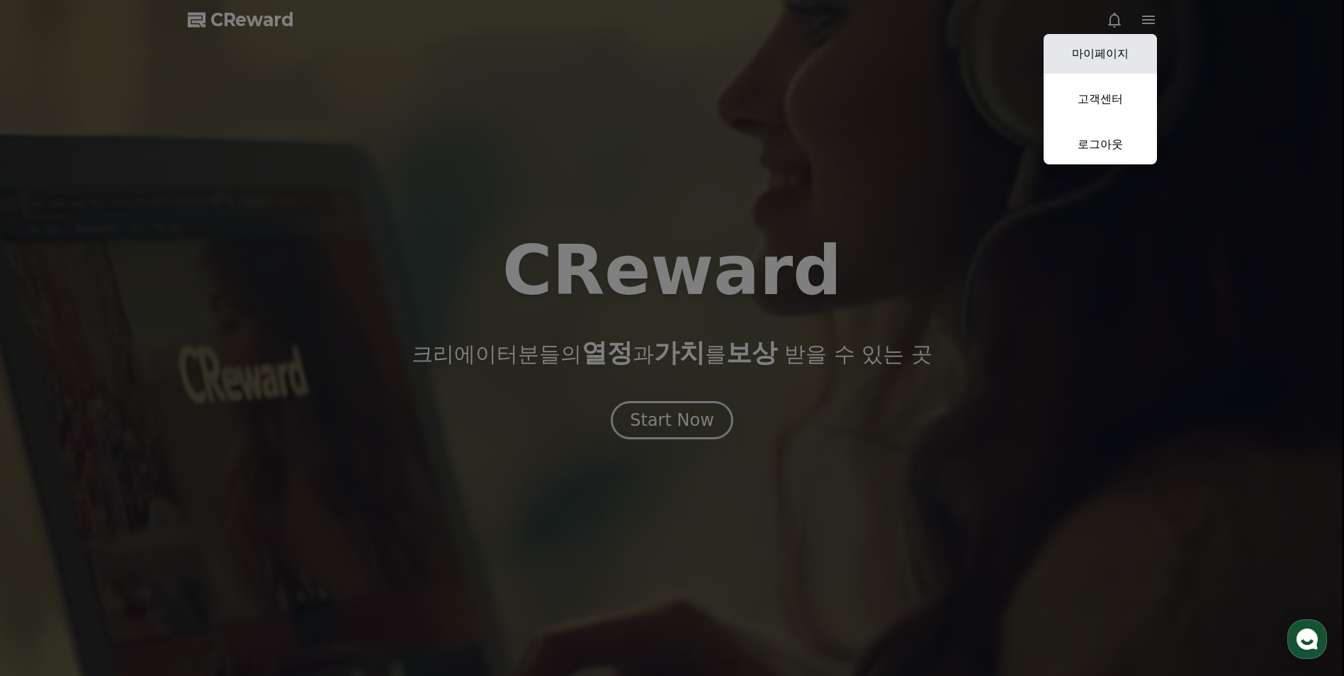
select select "**********"
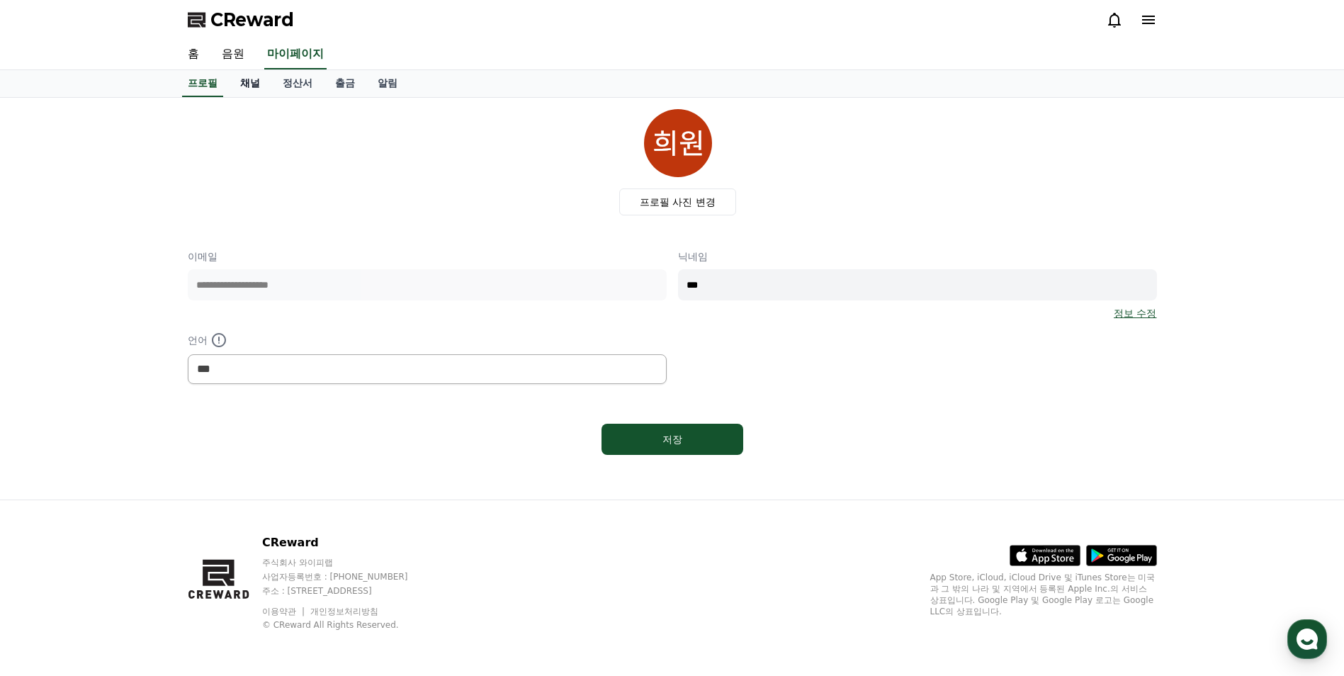
click at [267, 87] on link "채널" at bounding box center [250, 83] width 43 height 27
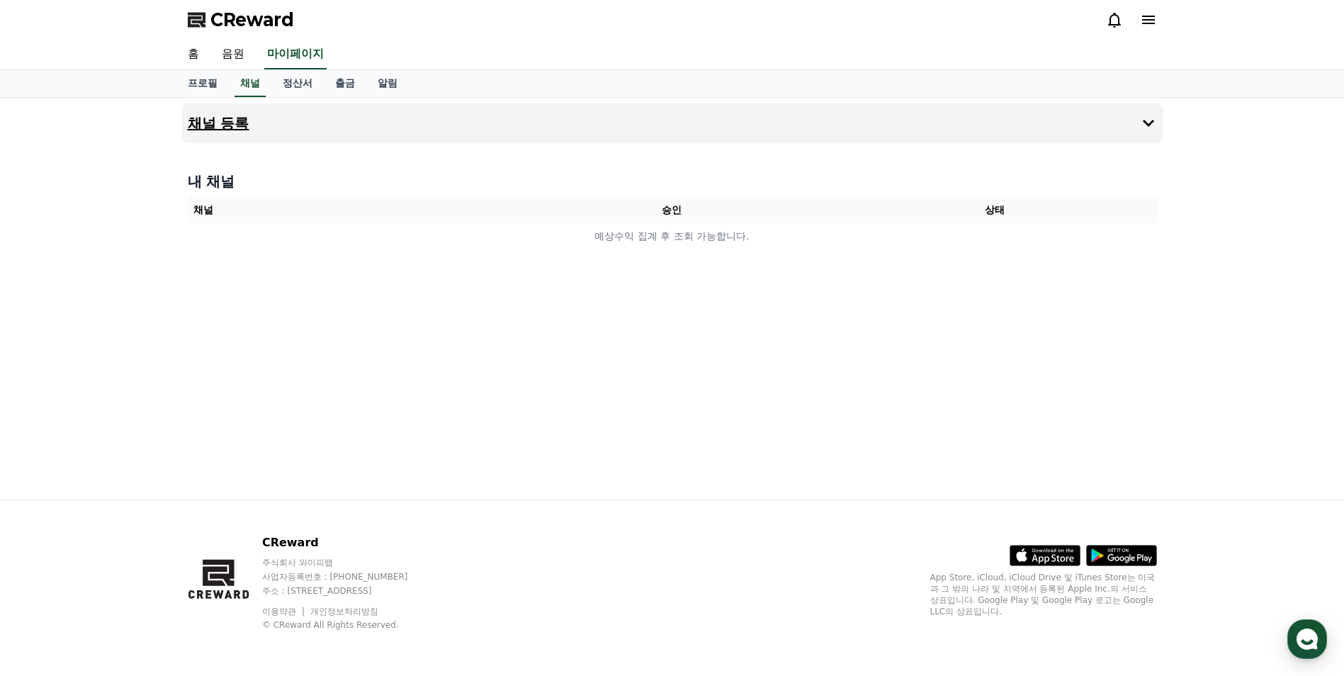
click at [313, 136] on button "채널 등록" at bounding box center [672, 123] width 981 height 40
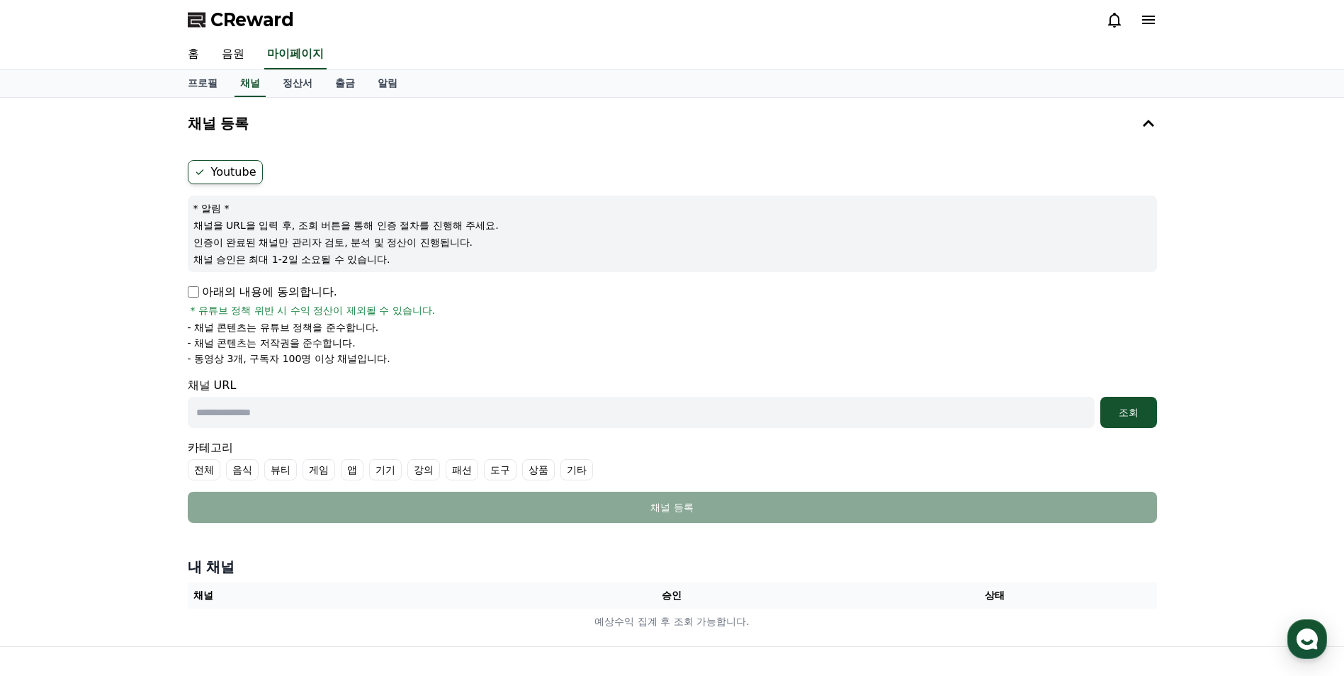
drag, startPoint x: 263, startPoint y: 361, endPoint x: 394, endPoint y: 366, distance: 131.2
click at [394, 366] on form "Youtube * 알림 * 채널을 URL을 입력 후, 조회 버튼을 통해 인증 절차를 진행해 주세요. 인증이 완료된 채널만 관리자 검토, 분석 …" at bounding box center [672, 341] width 969 height 363
drag, startPoint x: 394, startPoint y: 366, endPoint x: 520, endPoint y: 365, distance: 126.1
click at [520, 365] on li "- 동영상 3개, 구독자 100명 이상 채널입니다." at bounding box center [672, 358] width 969 height 14
